Goal: Task Accomplishment & Management: Use online tool/utility

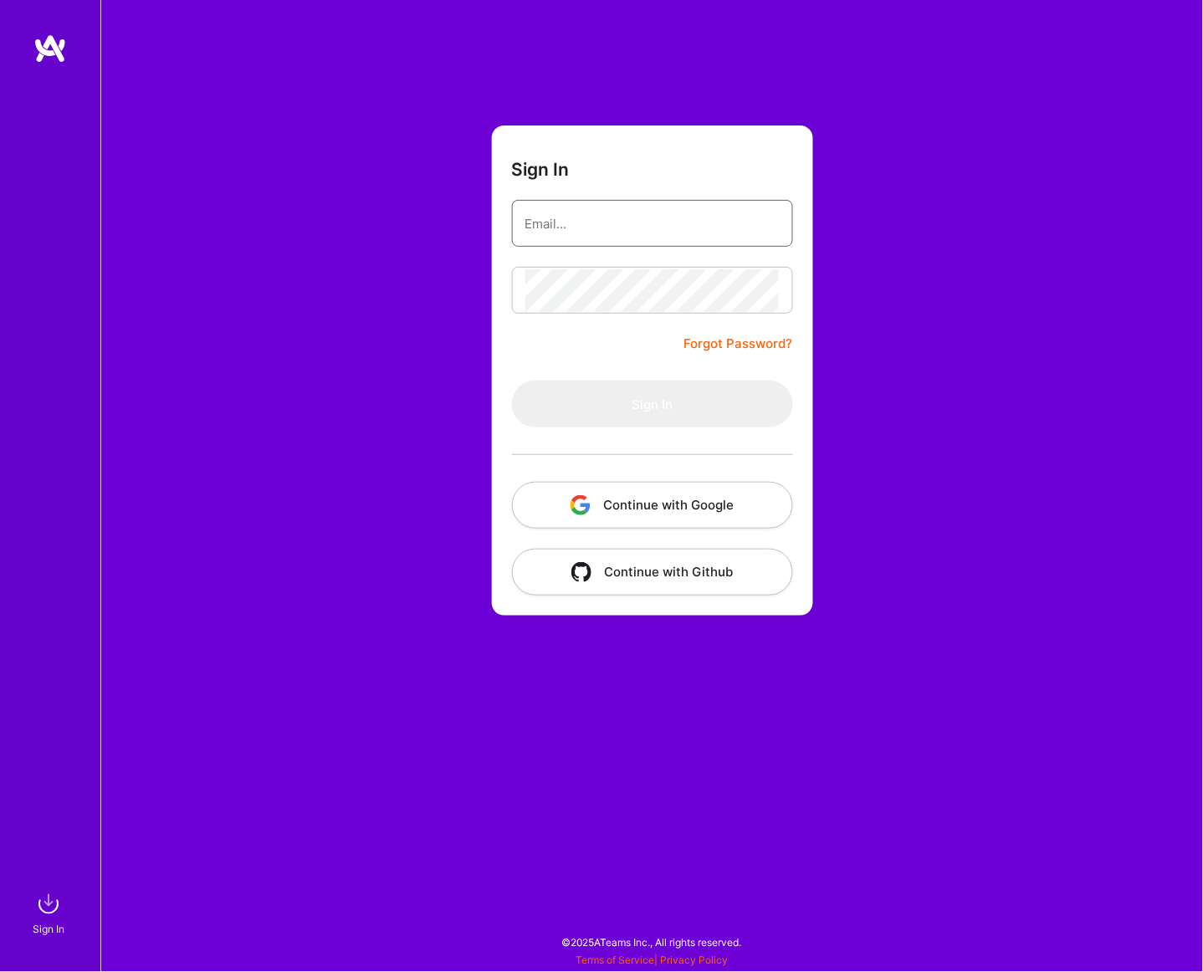
type input "[EMAIL_ADDRESS][DOMAIN_NAME]"
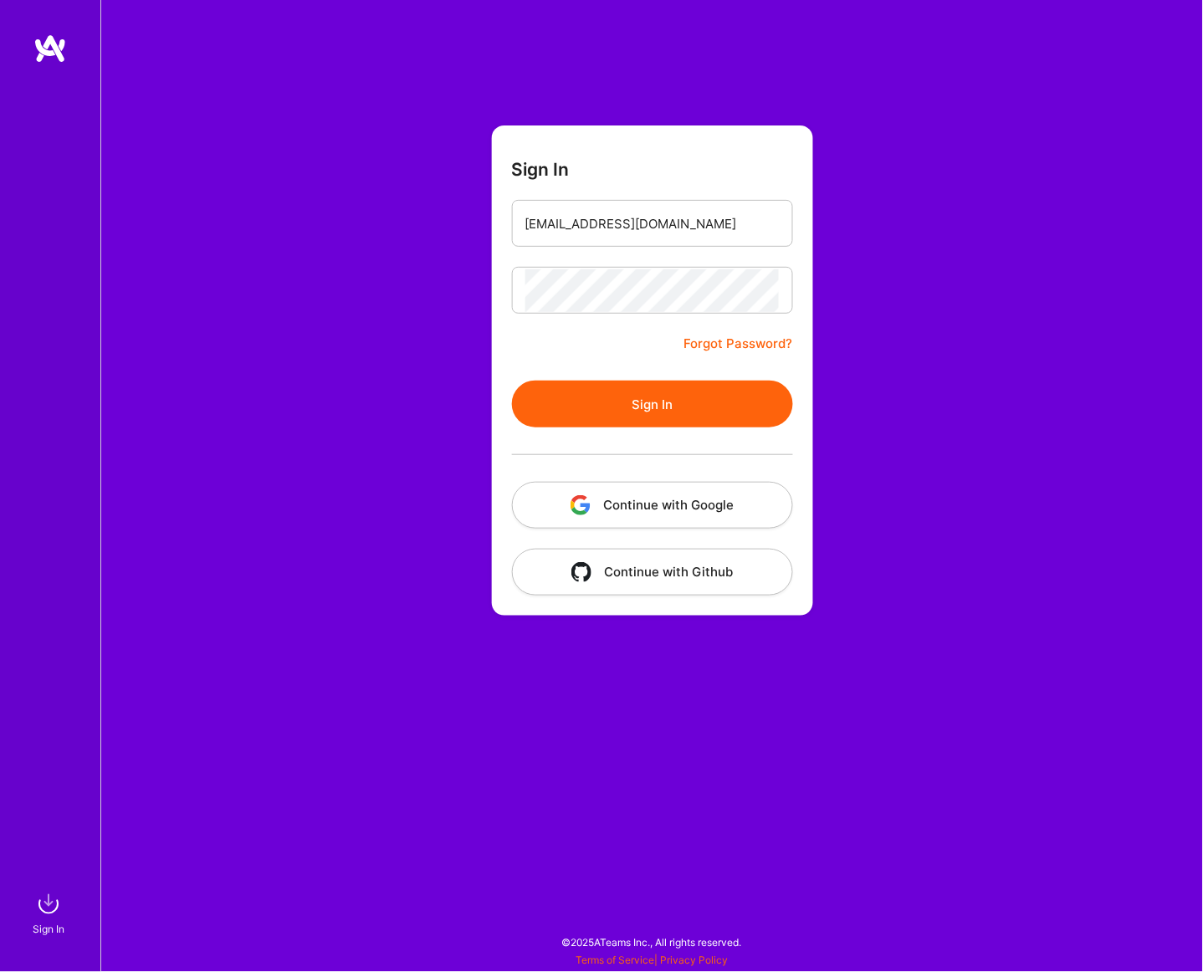
click at [612, 403] on button "Sign In" at bounding box center [652, 403] width 281 height 47
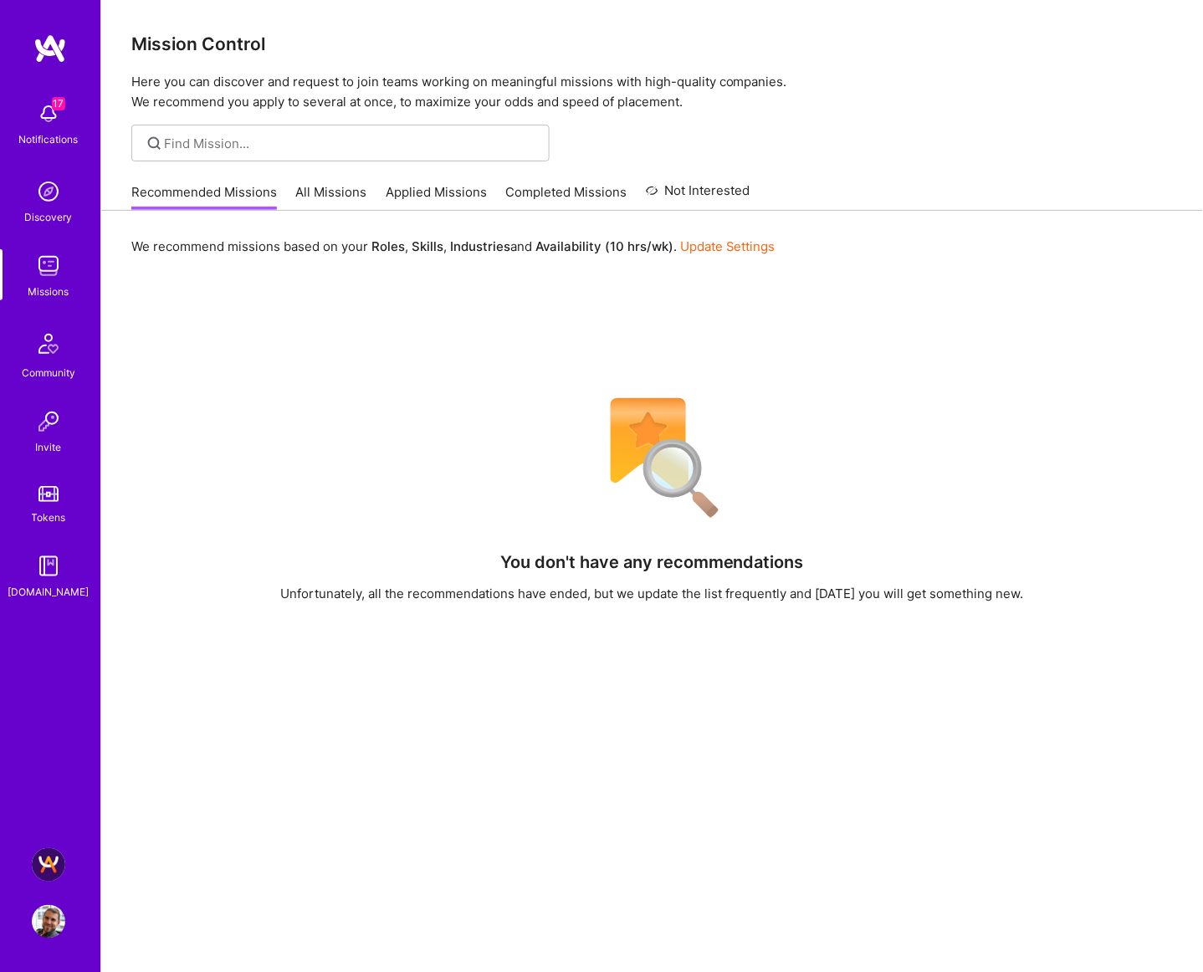
click at [48, 866] on img at bounding box center [48, 864] width 33 height 33
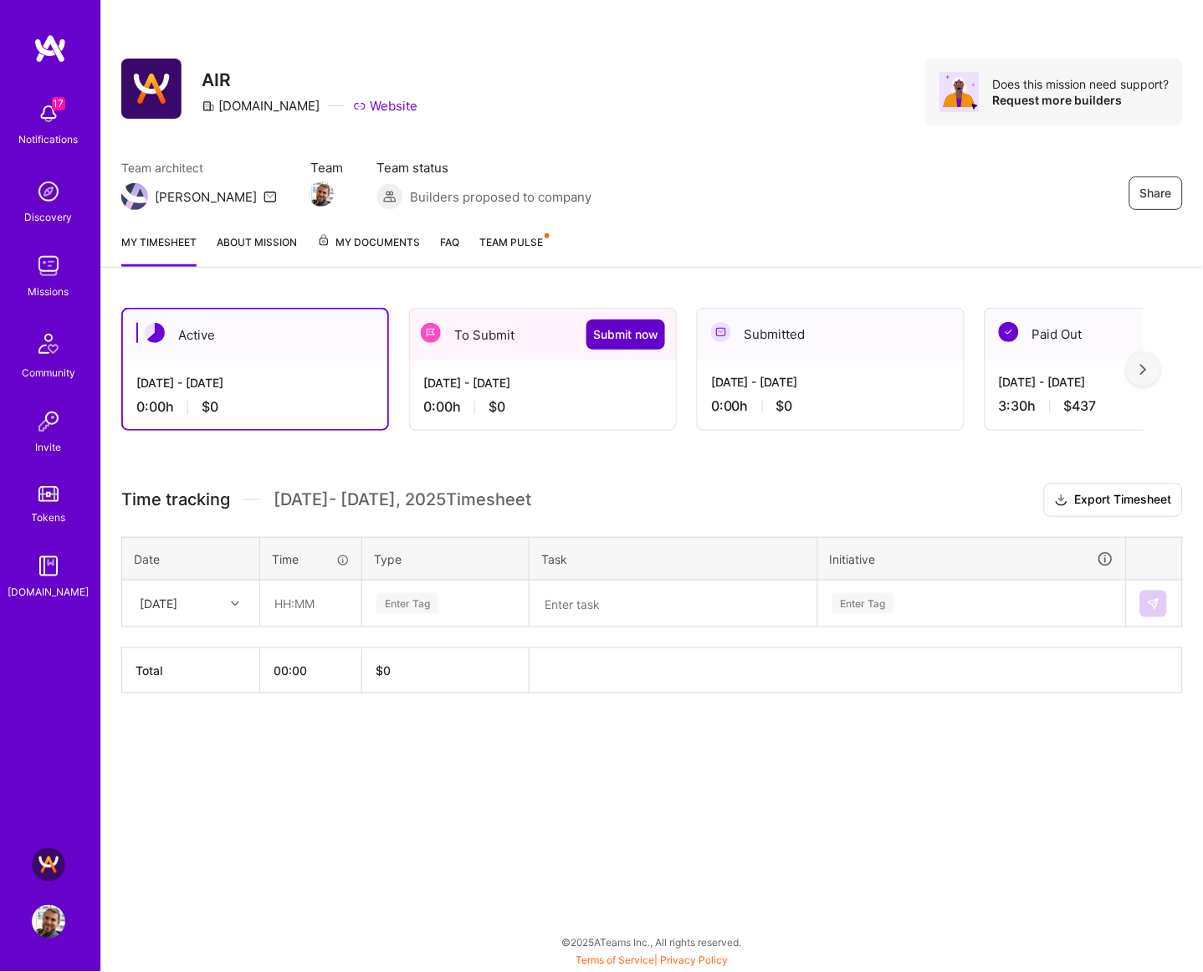
click at [631, 331] on span "Submit now" at bounding box center [625, 334] width 65 height 17
